Goal: Navigation & Orientation: Understand site structure

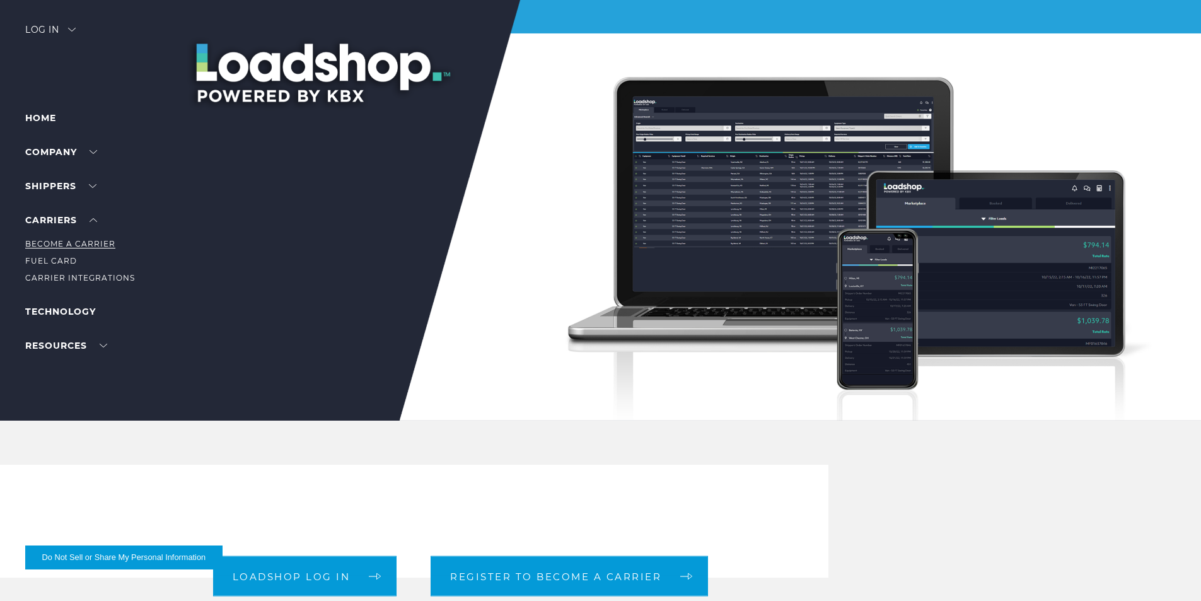
click at [84, 243] on link "Become a Carrier" at bounding box center [70, 243] width 90 height 9
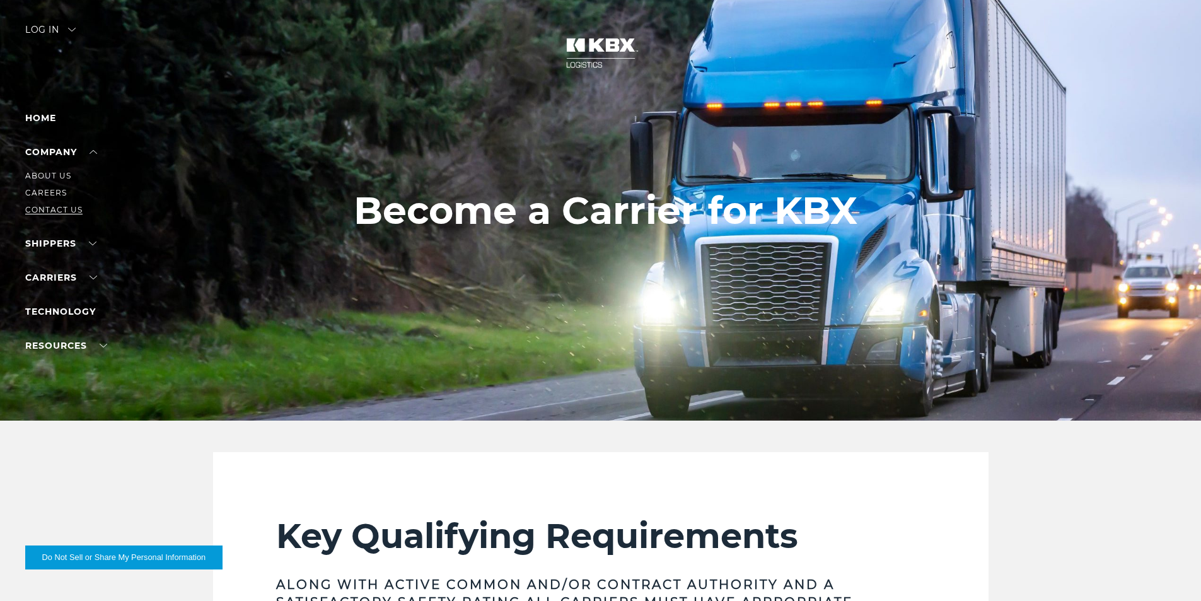
click at [50, 206] on link "Contact Us" at bounding box center [53, 209] width 57 height 9
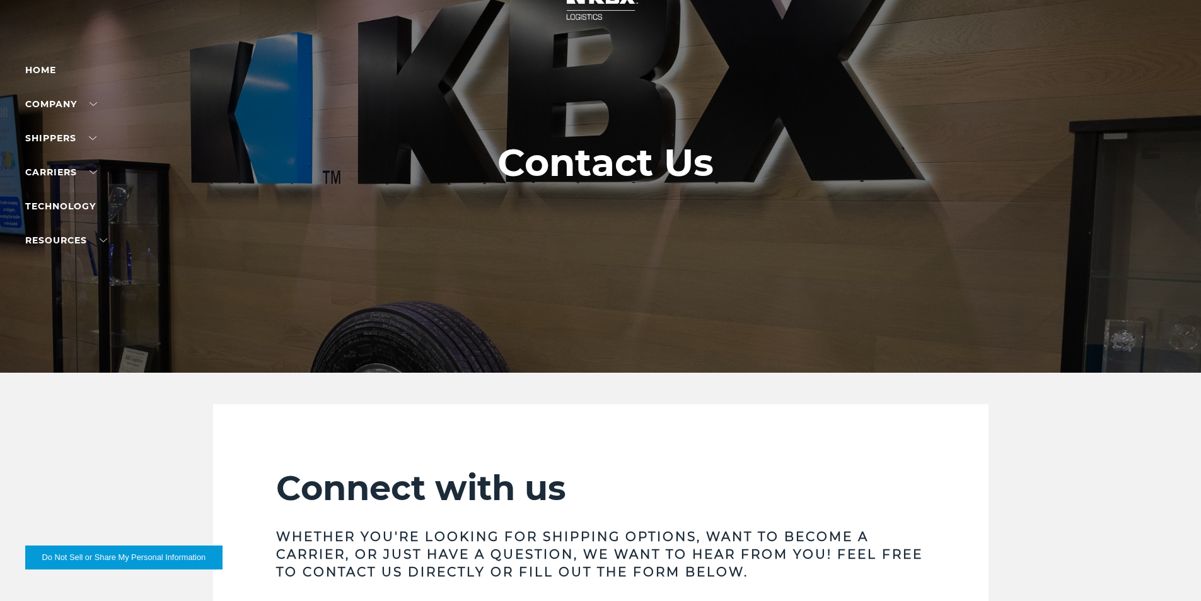
scroll to position [3, 0]
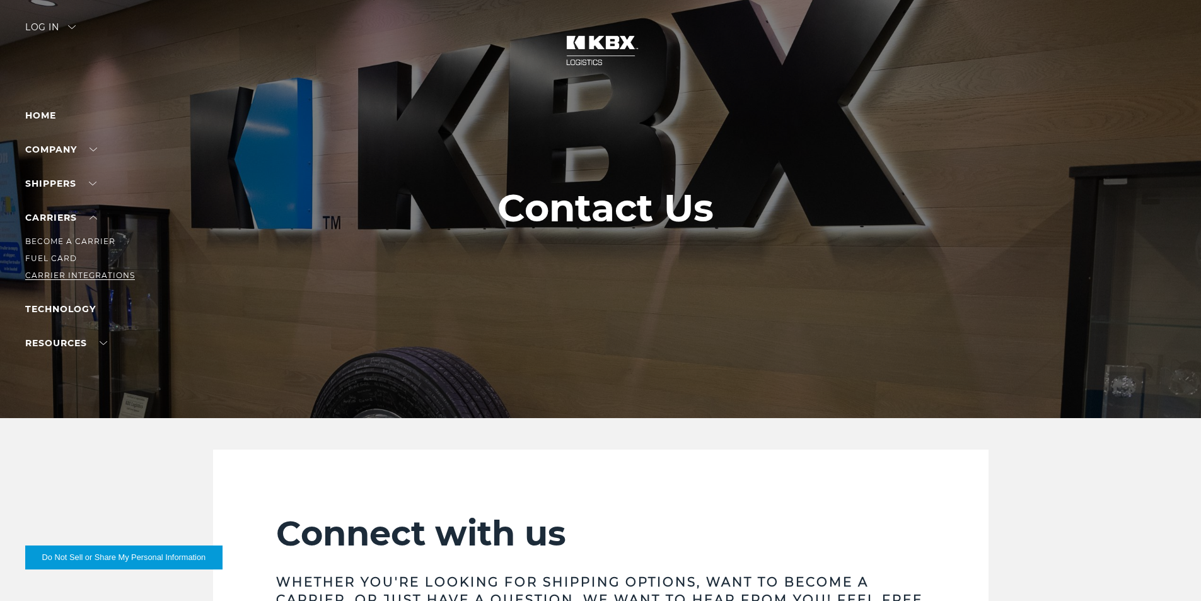
click at [90, 274] on link "Carrier Integrations" at bounding box center [80, 275] width 110 height 9
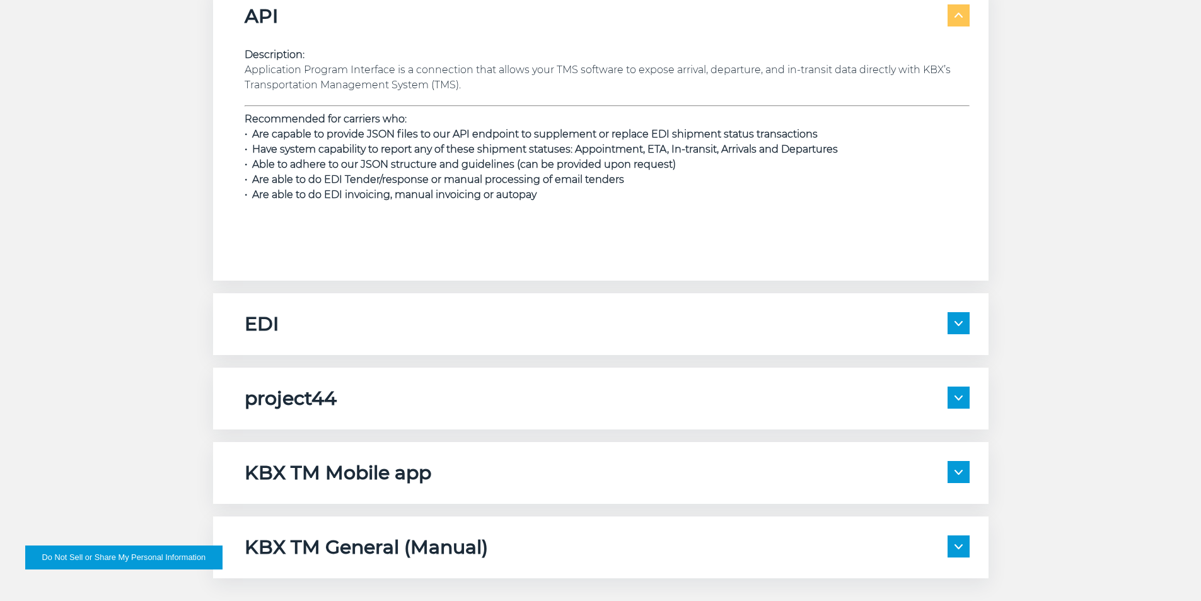
scroll to position [1955, 0]
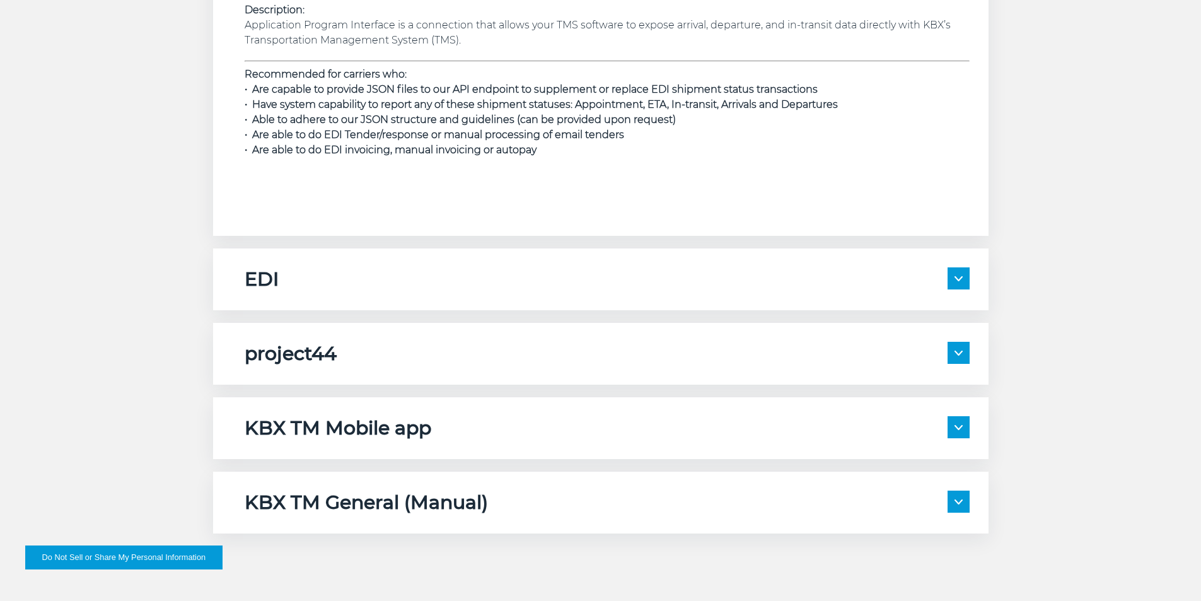
click at [959, 425] on img at bounding box center [959, 427] width 8 height 5
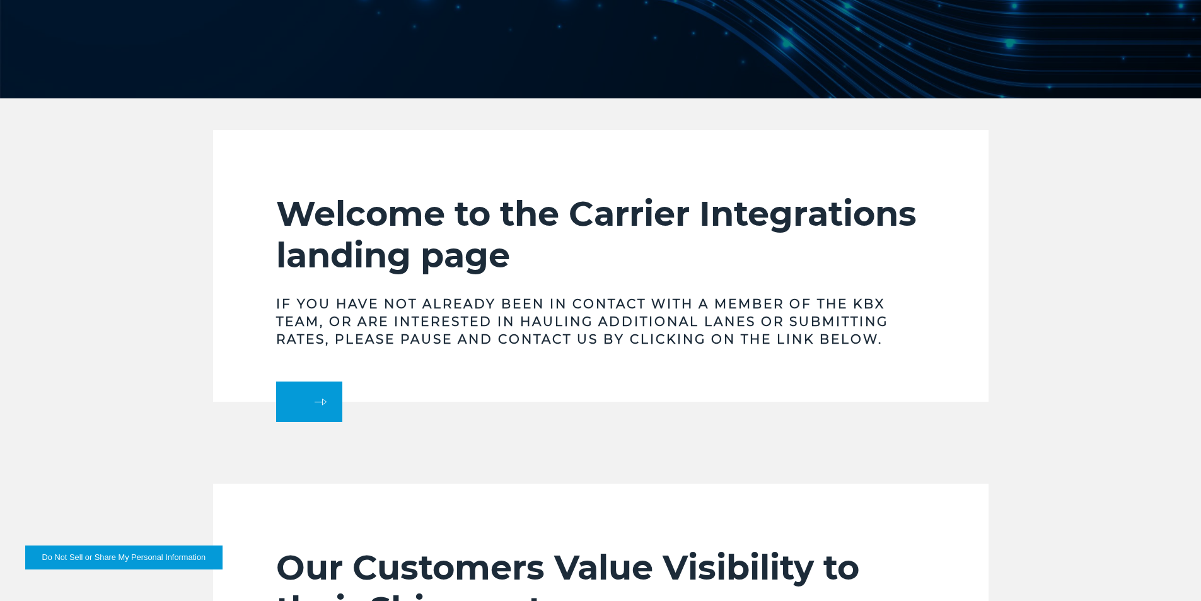
scroll to position [0, 0]
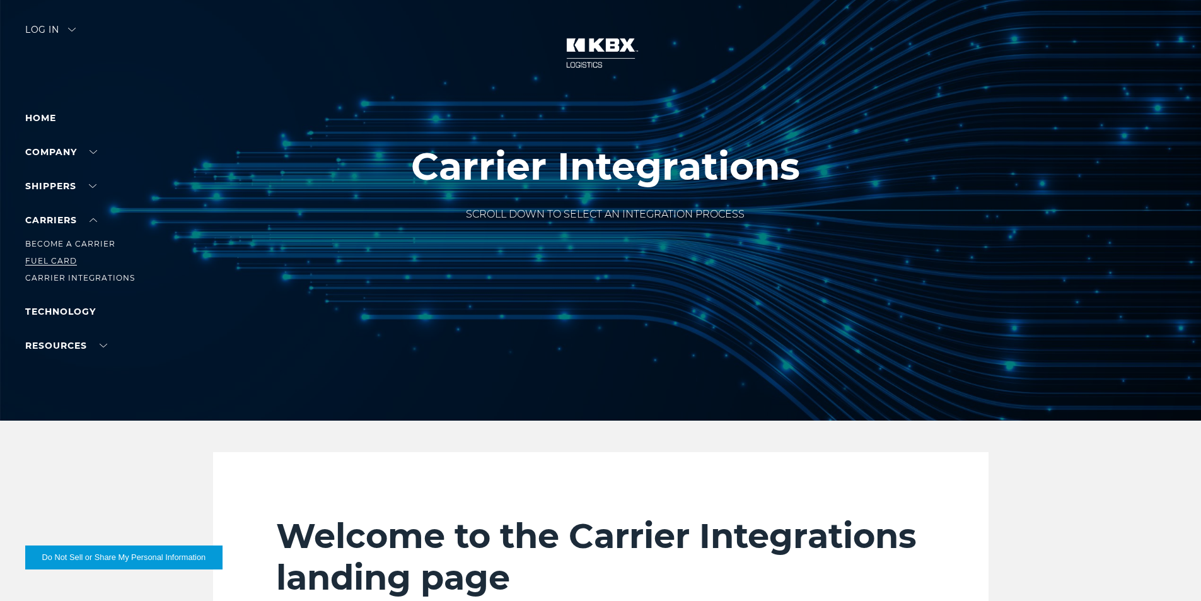
click at [61, 259] on link "Fuel Card" at bounding box center [51, 260] width 52 height 9
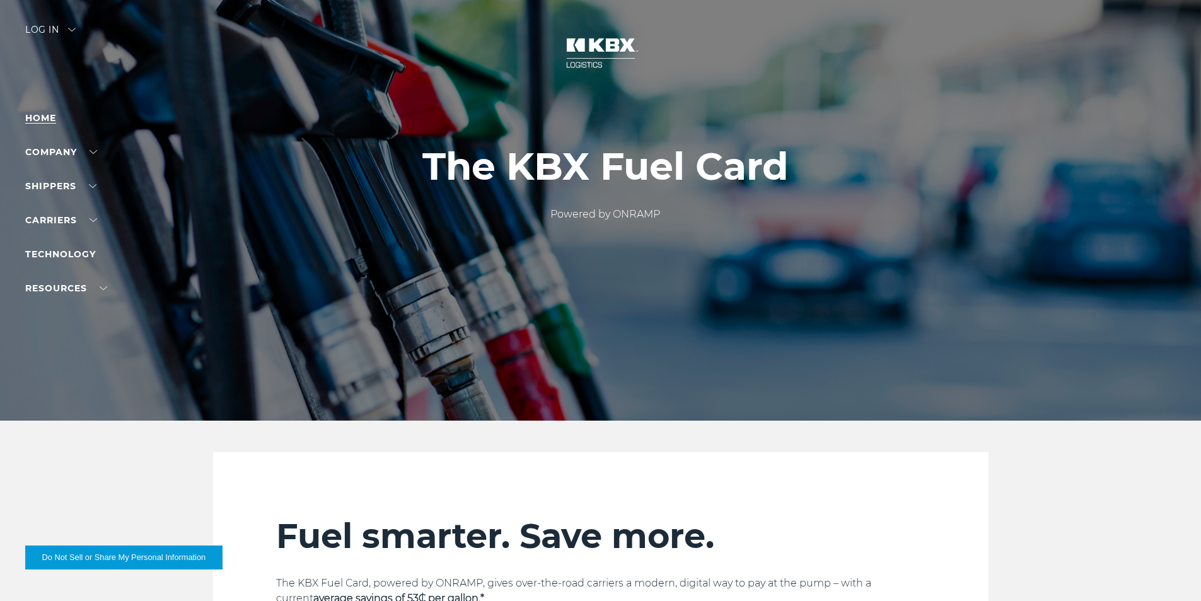
click at [42, 117] on link "Home" at bounding box center [40, 117] width 31 height 11
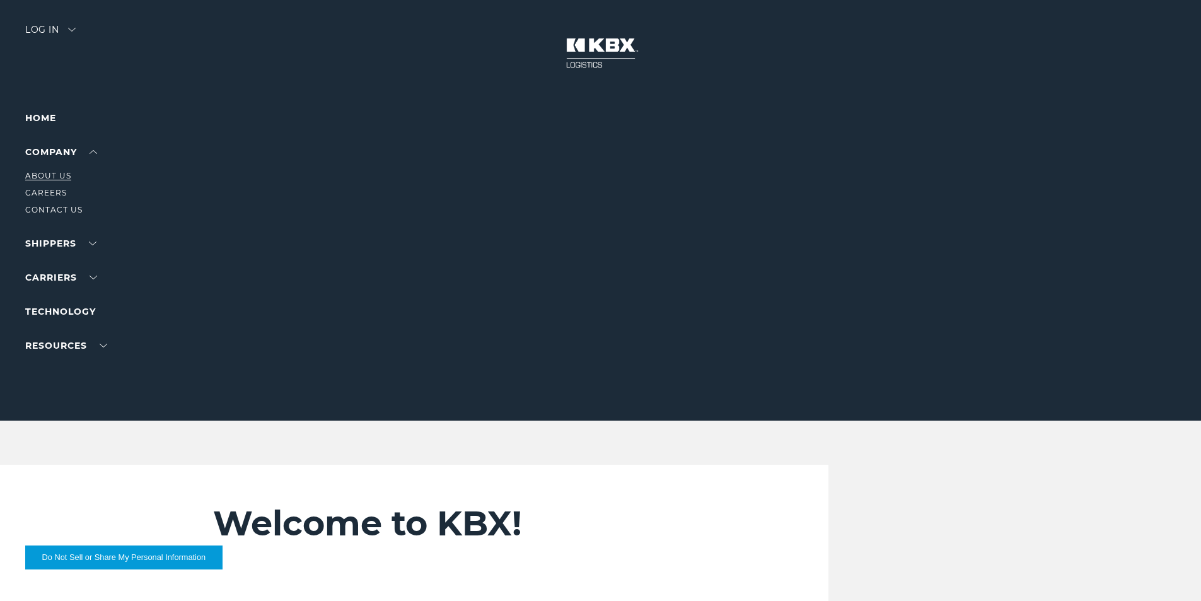
click at [50, 176] on link "About Us" at bounding box center [48, 175] width 46 height 9
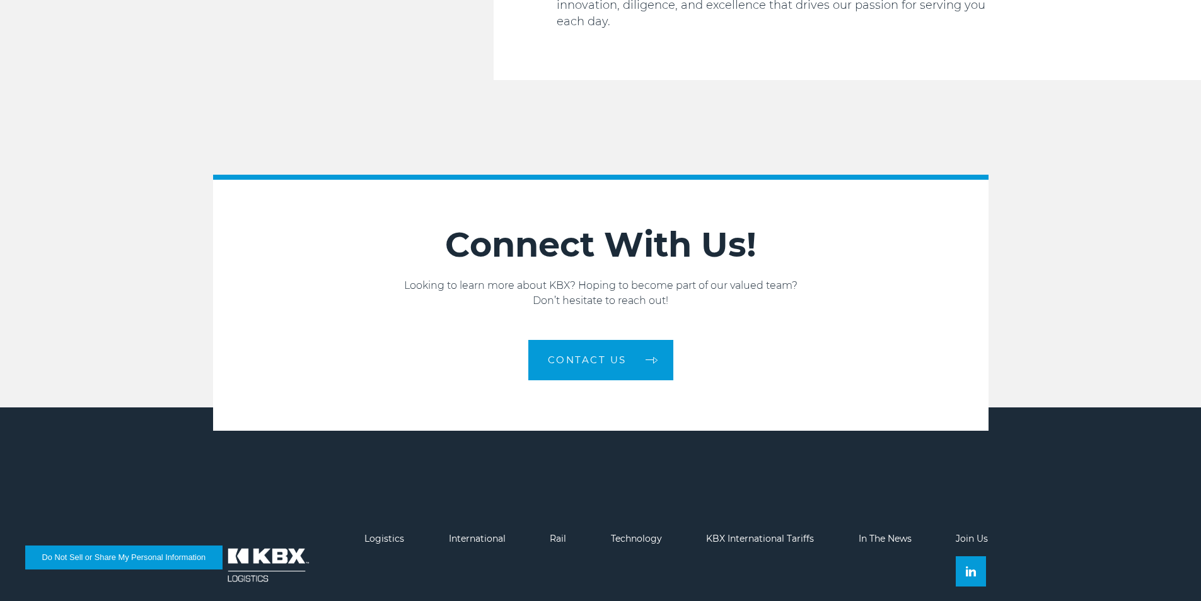
scroll to position [2128, 0]
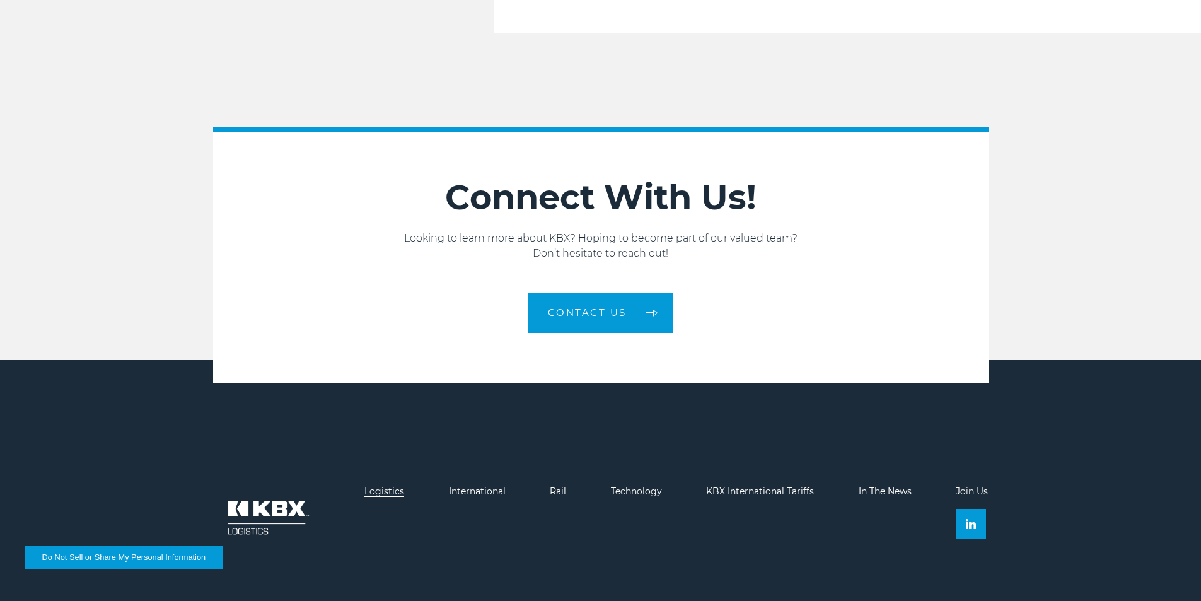
click at [380, 486] on link "Logistics" at bounding box center [384, 491] width 40 height 11
